Goal: Task Accomplishment & Management: Use online tool/utility

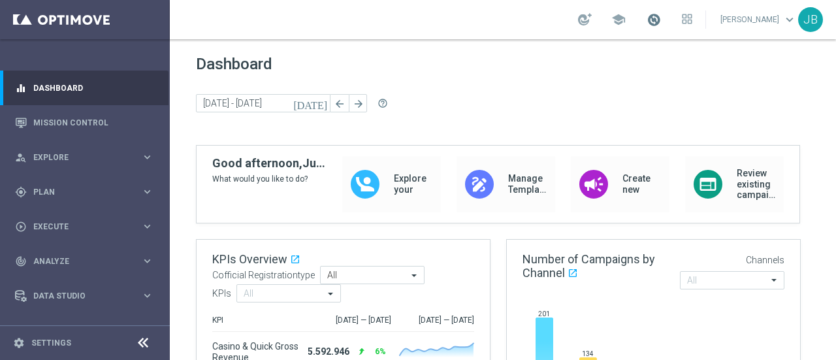
click at [660, 22] on span at bounding box center [654, 19] width 14 height 14
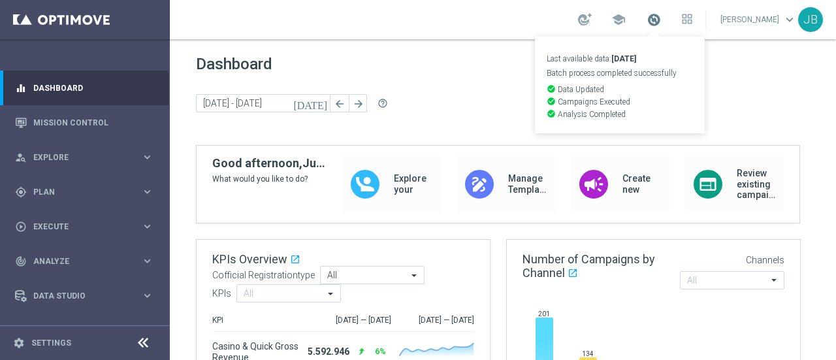
click at [660, 22] on span at bounding box center [654, 19] width 14 height 14
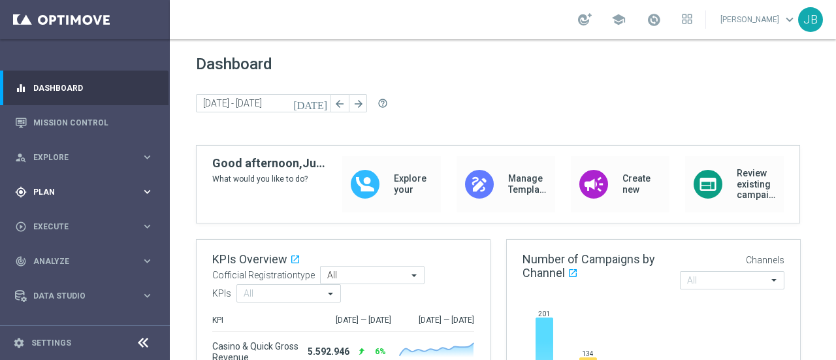
click at [65, 195] on span "Plan" at bounding box center [87, 192] width 108 height 8
click at [66, 219] on link "Target Groups" at bounding box center [85, 219] width 102 height 10
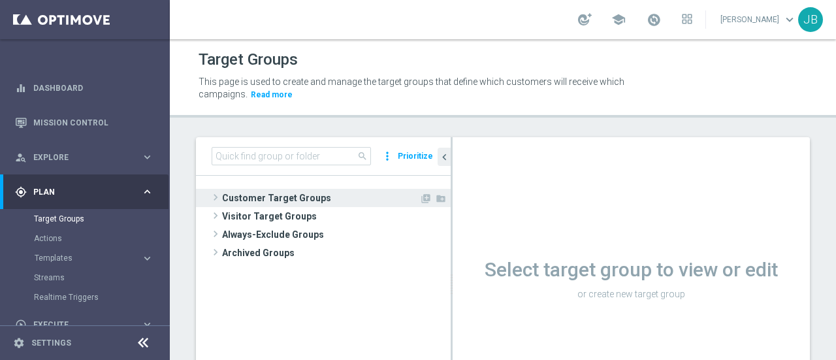
click at [216, 196] on span at bounding box center [215, 197] width 13 height 16
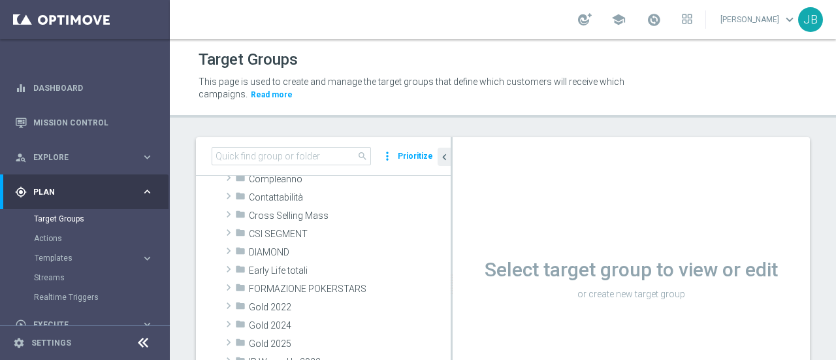
scroll to position [105, 0]
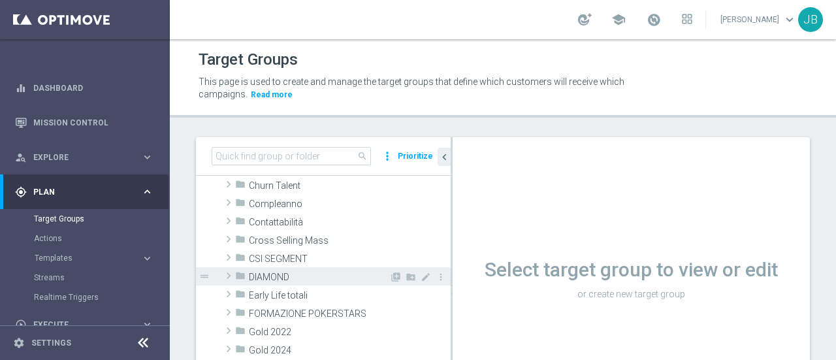
click at [231, 272] on span at bounding box center [228, 276] width 13 height 16
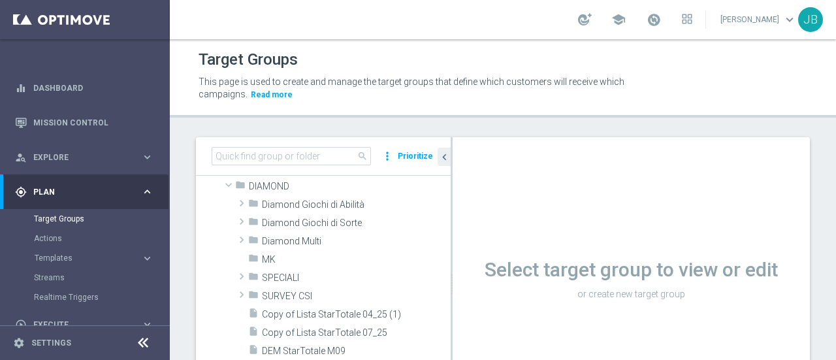
scroll to position [191, 0]
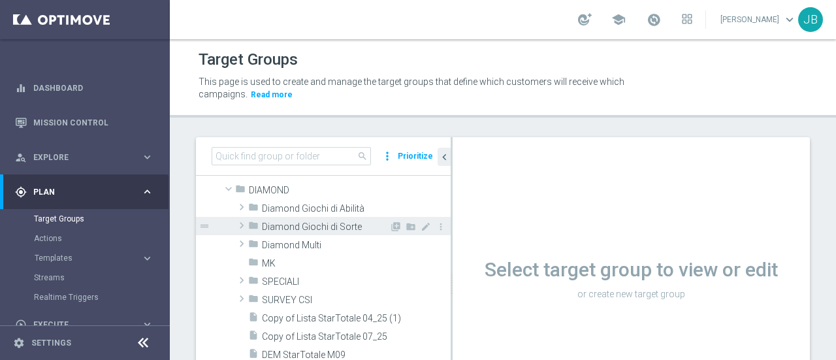
click at [239, 220] on span at bounding box center [241, 226] width 13 height 16
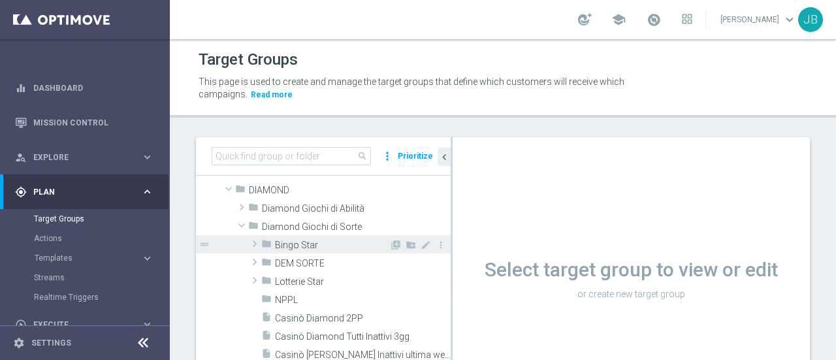
click at [255, 241] on span at bounding box center [254, 244] width 13 height 16
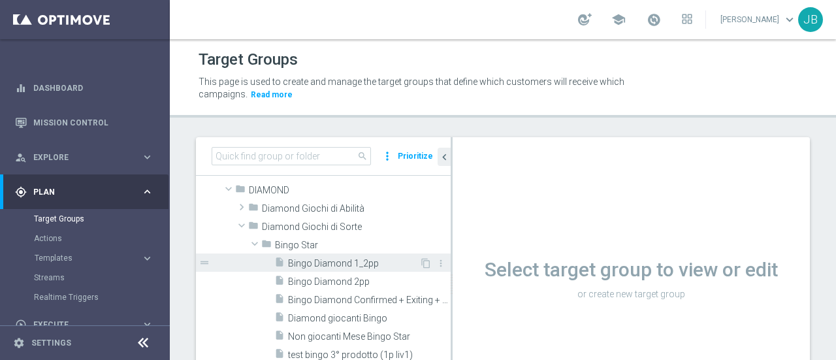
click at [312, 259] on span "Bingo Diamond 1_2pp" at bounding box center [353, 263] width 131 height 11
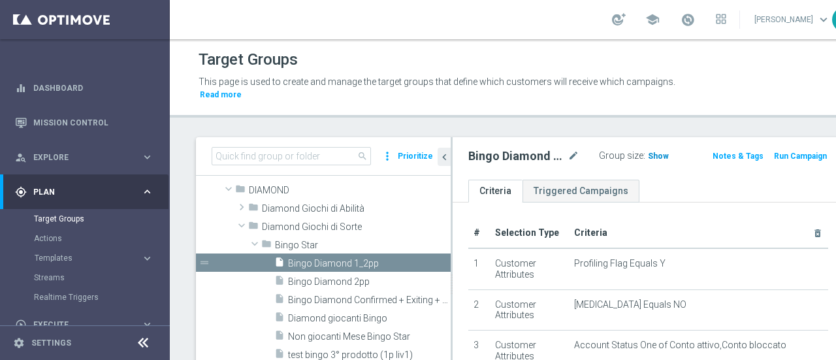
click at [648, 157] on span "Show" at bounding box center [658, 156] width 21 height 9
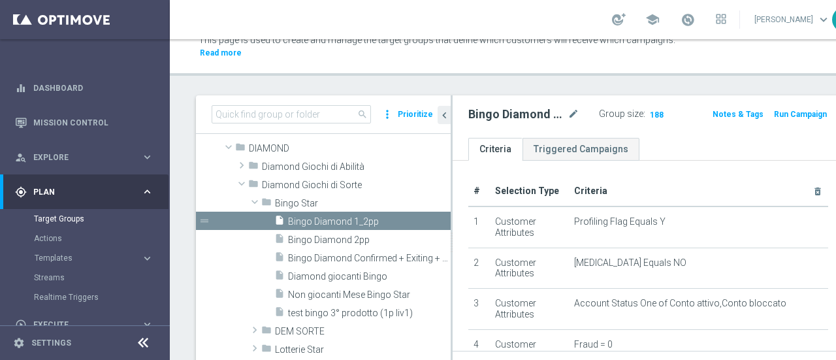
scroll to position [40, 0]
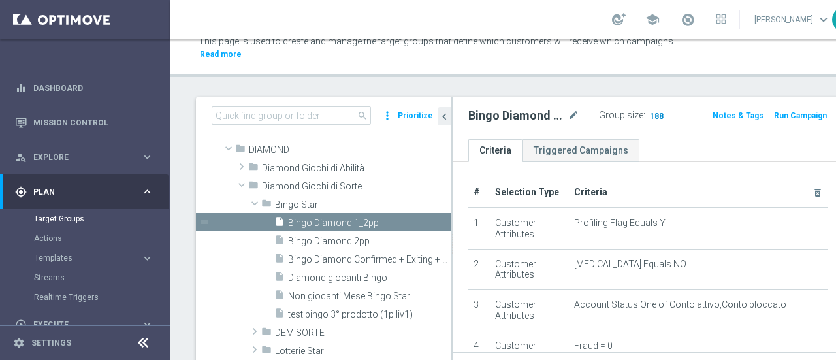
click at [649, 116] on span "188" at bounding box center [657, 117] width 16 height 12
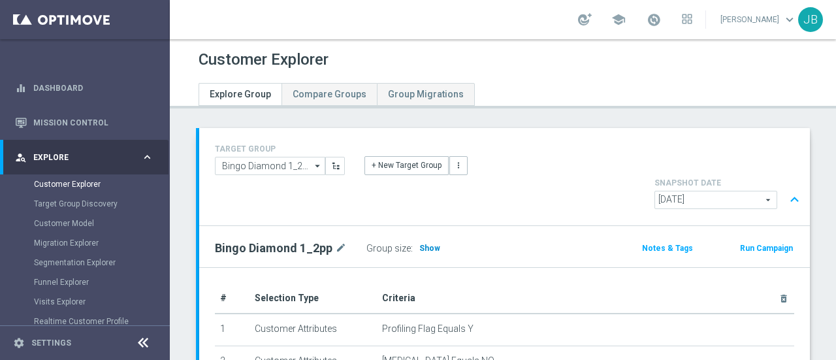
click at [427, 244] on span "Show" at bounding box center [429, 248] width 21 height 9
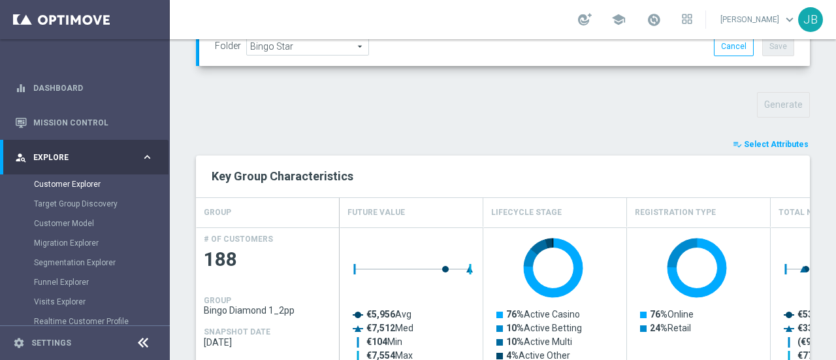
scroll to position [408, 0]
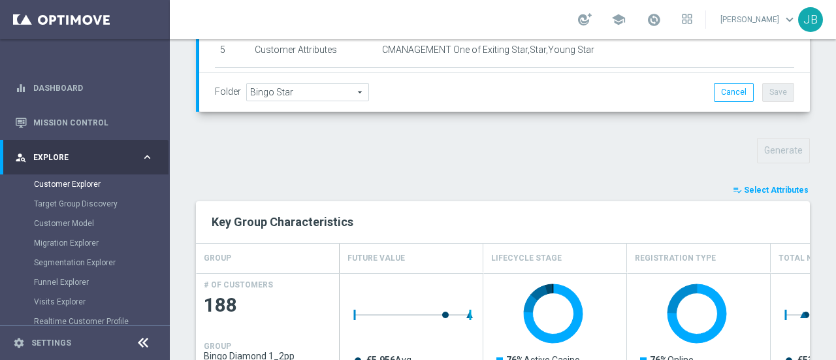
click at [785, 186] on span "Select Attributes" at bounding box center [776, 190] width 65 height 9
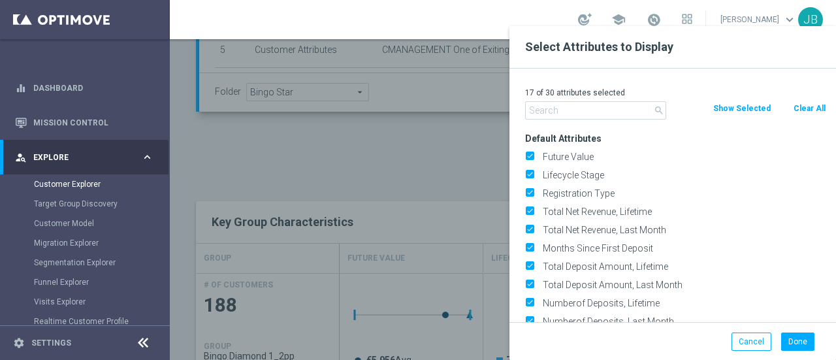
click at [588, 110] on input "text" at bounding box center [595, 110] width 141 height 18
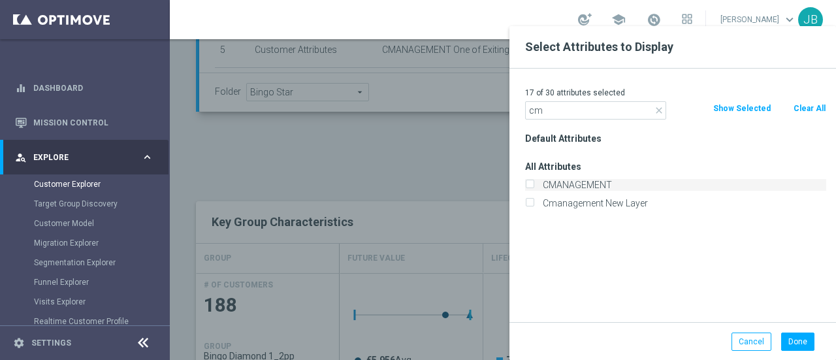
type input "cm"
click at [568, 187] on label "CMANAGEMENT" at bounding box center [682, 185] width 288 height 12
click at [534, 187] on input "CMANAGEMENT" at bounding box center [529, 186] width 8 height 8
checkbox input "true"
click at [796, 340] on button "Done" at bounding box center [797, 341] width 33 height 18
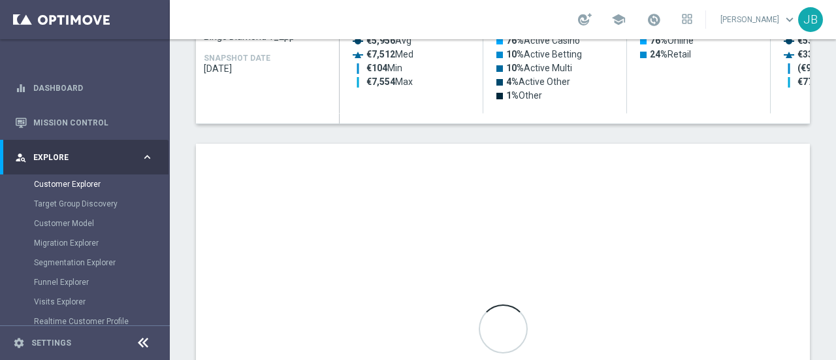
scroll to position [721, 0]
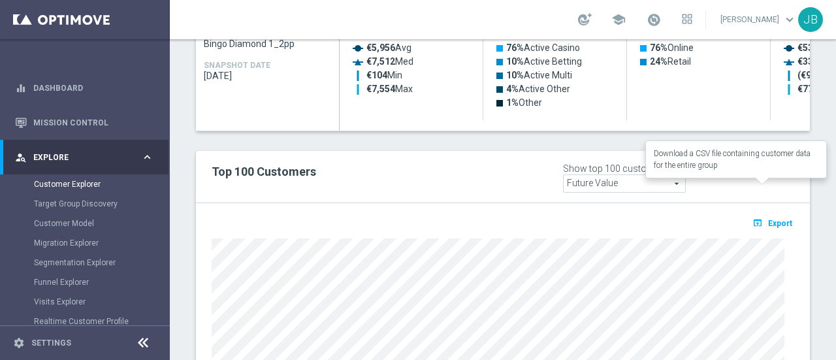
click at [772, 219] on span "Export" at bounding box center [780, 223] width 24 height 9
